Goal: Task Accomplishment & Management: Complete application form

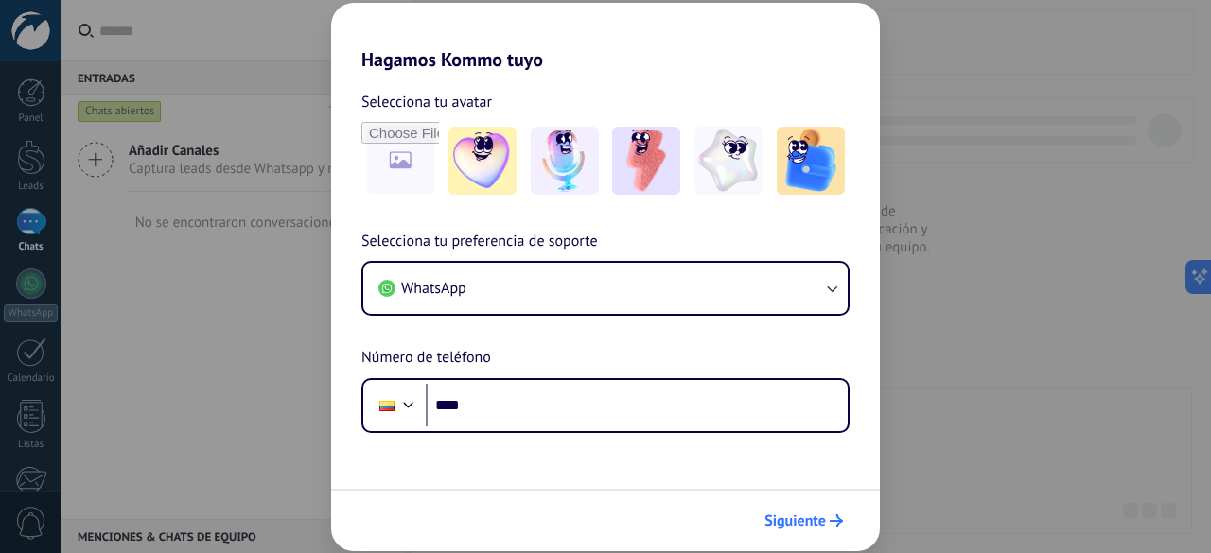
click at [787, 527] on span "Siguiente" at bounding box center [794, 521] width 61 height 13
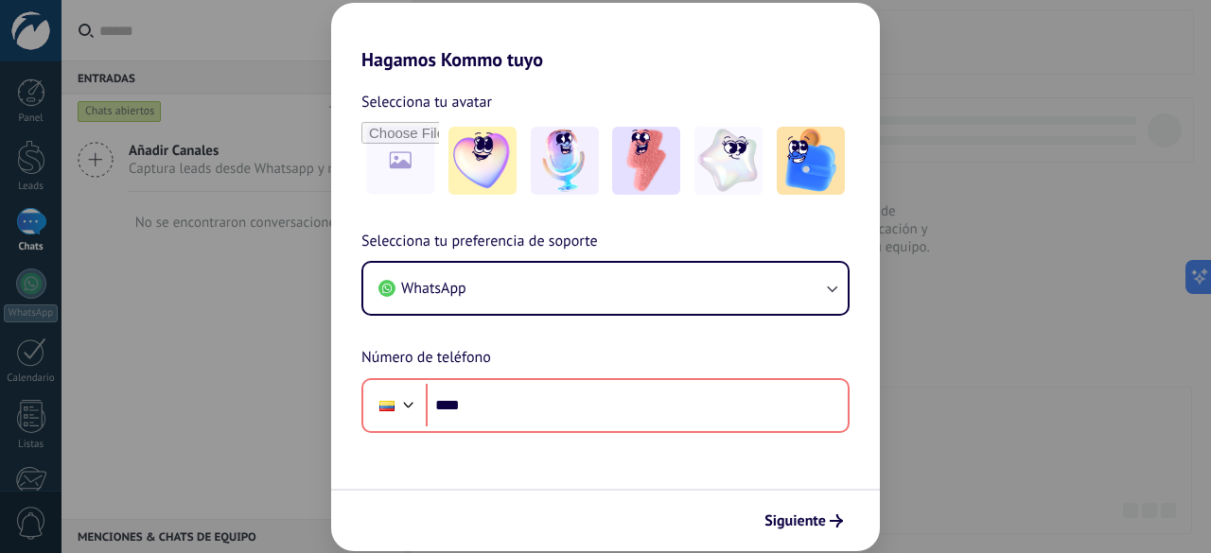
click at [973, 160] on div "Hagamos Kommo tuyo Selecciona tu avatar Selecciona tu preferencia de soporte Wh…" at bounding box center [605, 276] width 1211 height 553
click at [213, 31] on div "Hagamos Kommo tuyo Selecciona tu avatar Selecciona tu preferencia de soporte Wh…" at bounding box center [605, 276] width 1211 height 553
drag, startPoint x: 213, startPoint y: 31, endPoint x: 930, endPoint y: 22, distance: 717.2
click at [930, 22] on div "Hagamos Kommo tuyo Selecciona tu avatar Selecciona tu preferencia de soporte Wh…" at bounding box center [605, 276] width 1211 height 553
